Goal: Task Accomplishment & Management: Use online tool/utility

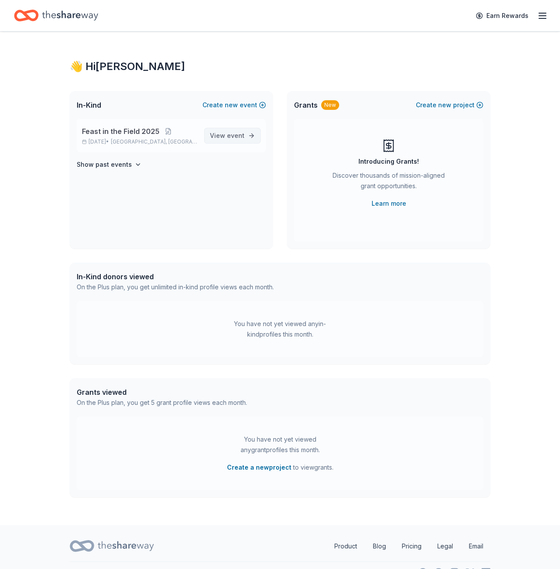
click at [224, 137] on span "View event" at bounding box center [227, 136] width 35 height 11
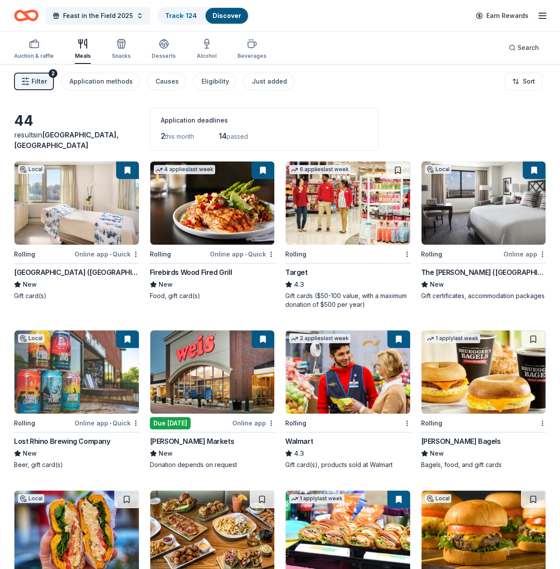
click at [226, 135] on span "passed" at bounding box center [236, 136] width 21 height 7
click at [165, 135] on span "this month" at bounding box center [179, 136] width 29 height 7
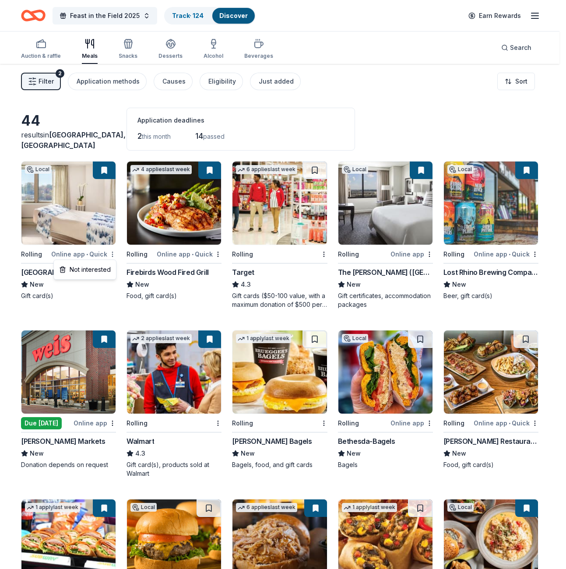
click at [113, 255] on html "Feast in the Field 2025 Track · 124 Discover Earn Rewards Auction & raffle Meal…" at bounding box center [283, 284] width 566 height 569
click at [102, 270] on div "Not interested" at bounding box center [85, 270] width 59 height 16
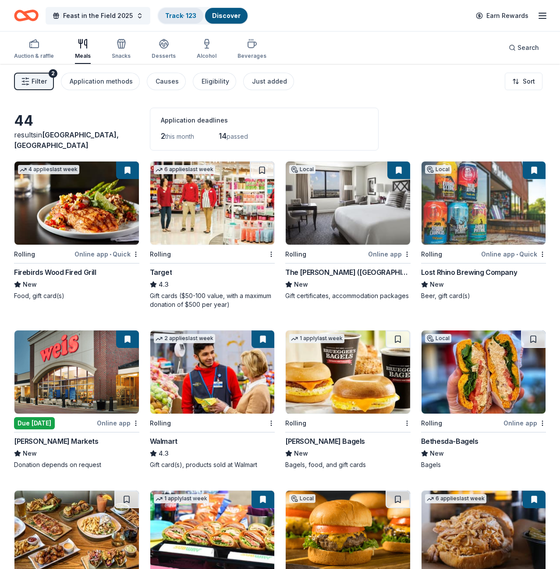
click at [189, 18] on link "Track · 123" at bounding box center [180, 15] width 31 height 7
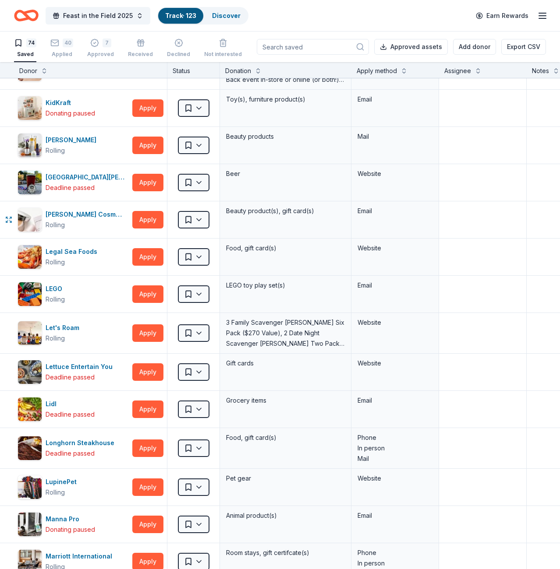
scroll to position [478, 0]
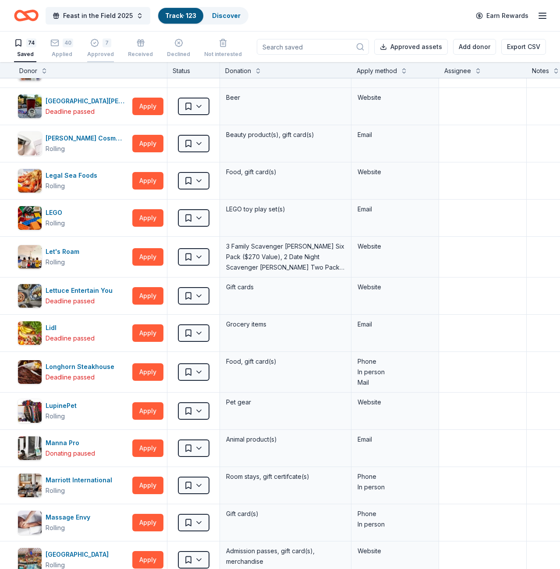
click at [106, 45] on div "7" at bounding box center [100, 43] width 27 height 9
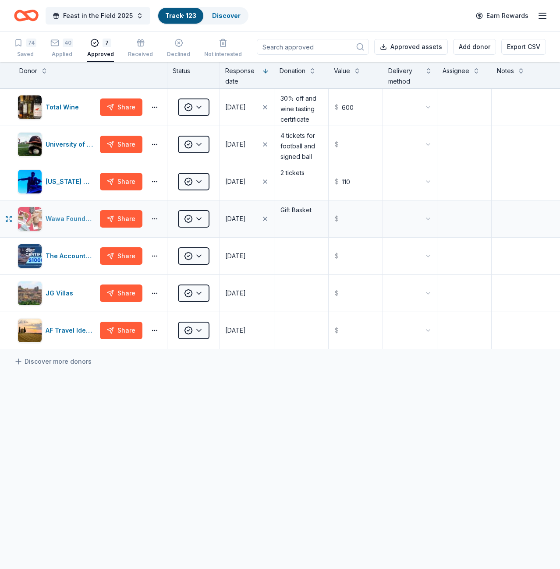
click at [73, 216] on div "Wawa Foundation" at bounding box center [71, 219] width 51 height 11
click at [351, 264] on input "text" at bounding box center [355, 256] width 52 height 35
click at [161, 255] on button "button" at bounding box center [155, 256] width 18 height 7
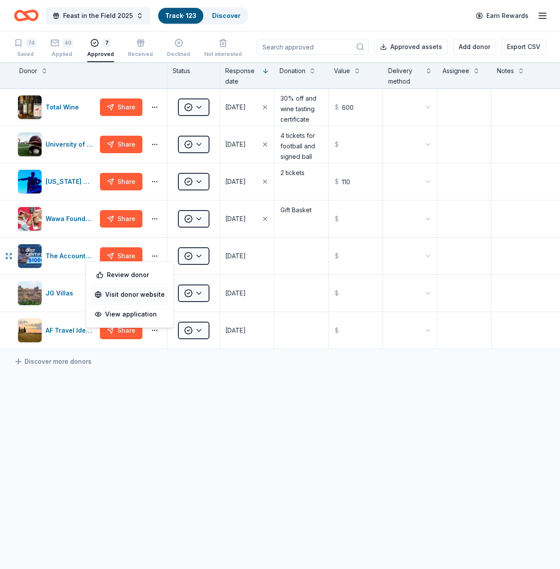
click at [150, 297] on link "Visit donor website" at bounding box center [130, 295] width 70 height 11
